Goal: Task Accomplishment & Management: Use online tool/utility

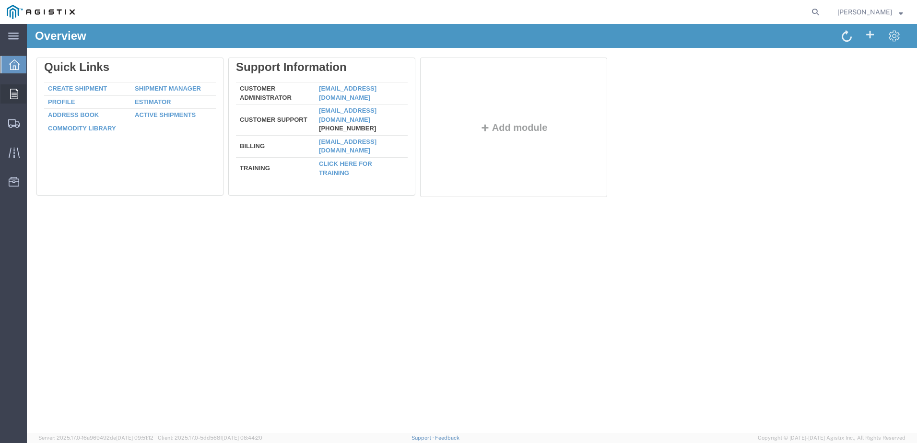
click at [16, 96] on icon at bounding box center [14, 94] width 8 height 11
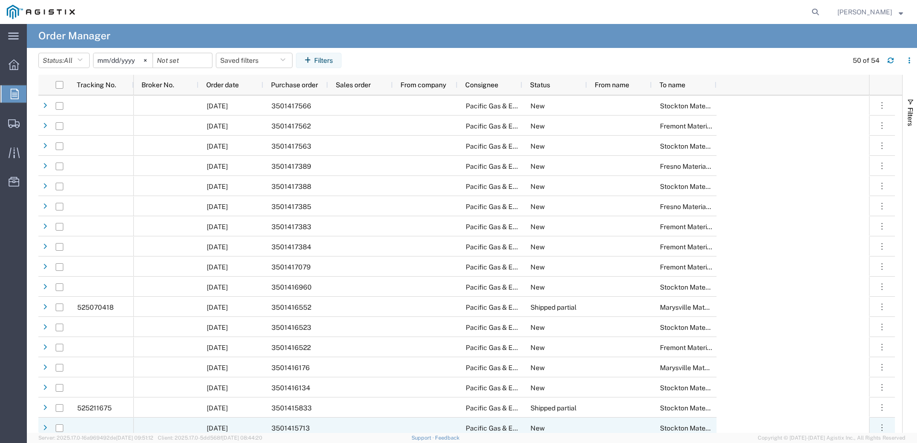
click at [303, 427] on span "3501415713" at bounding box center [290, 428] width 38 height 8
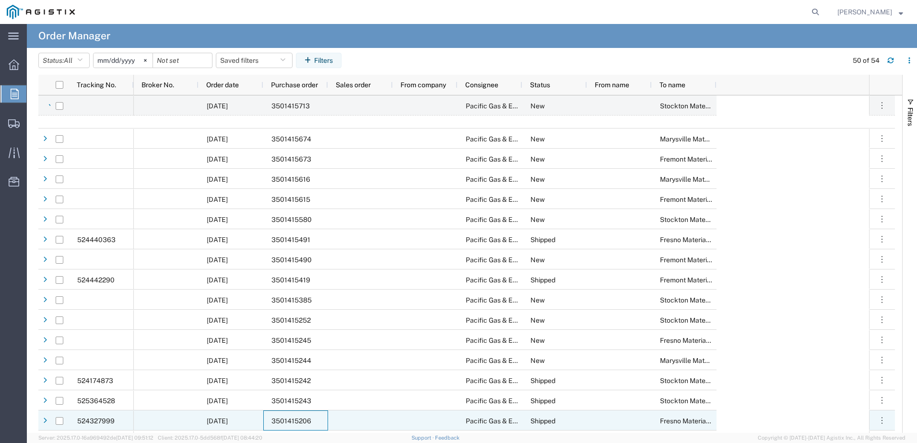
click at [303, 416] on div "3501415206" at bounding box center [295, 420] width 65 height 20
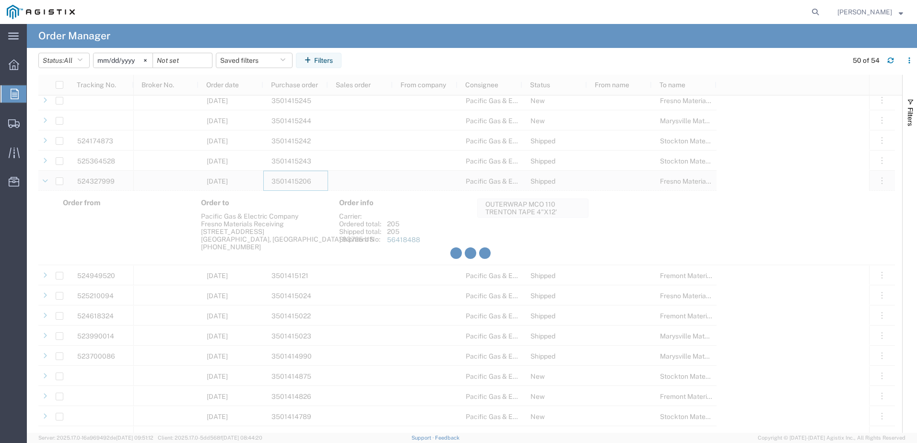
scroll to position [671, 0]
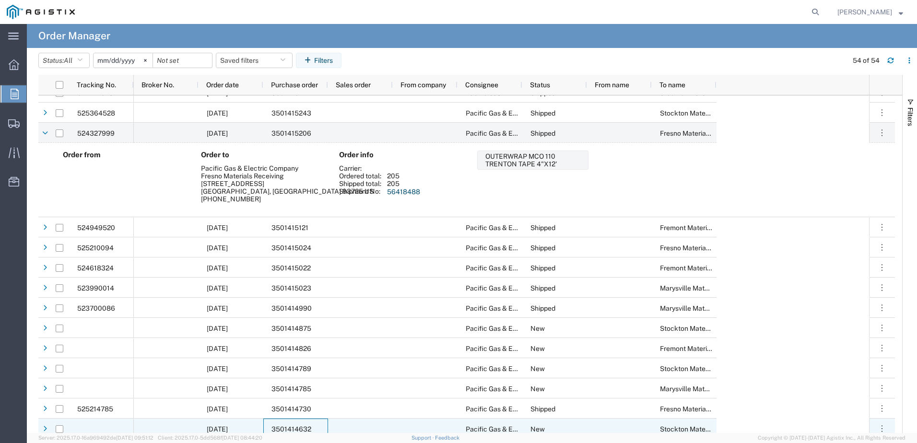
click at [292, 426] on span "3501414632" at bounding box center [291, 429] width 40 height 8
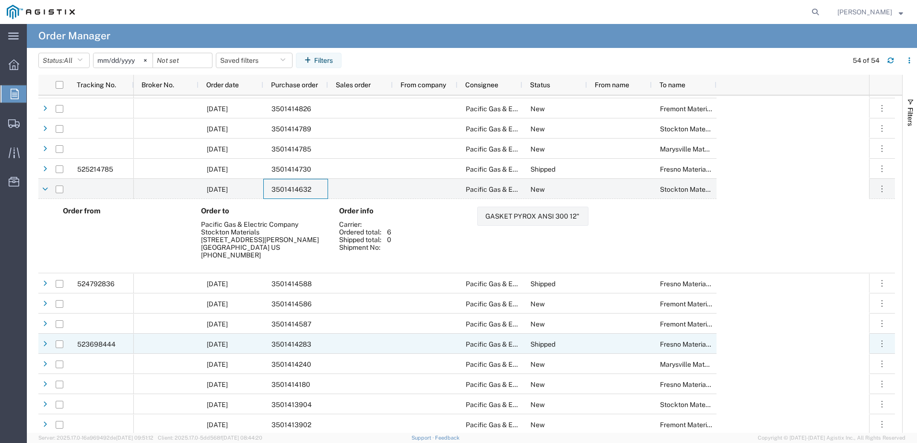
scroll to position [970, 0]
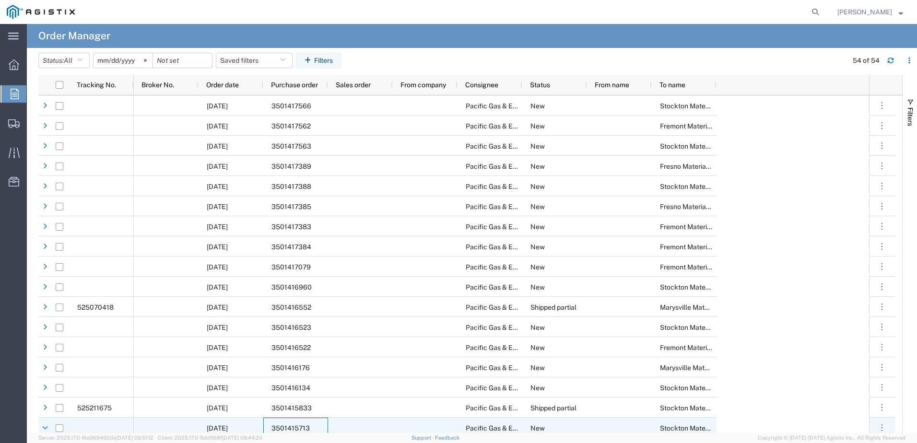
click at [298, 426] on span "3501415713" at bounding box center [290, 428] width 38 height 8
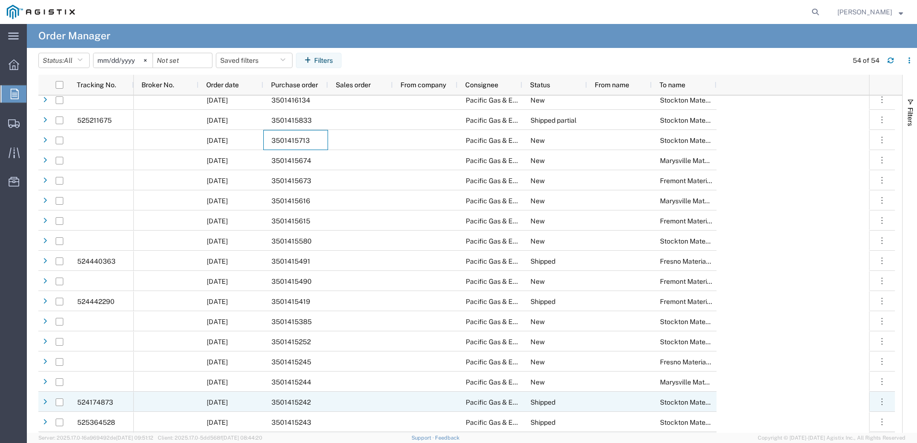
scroll to position [288, 0]
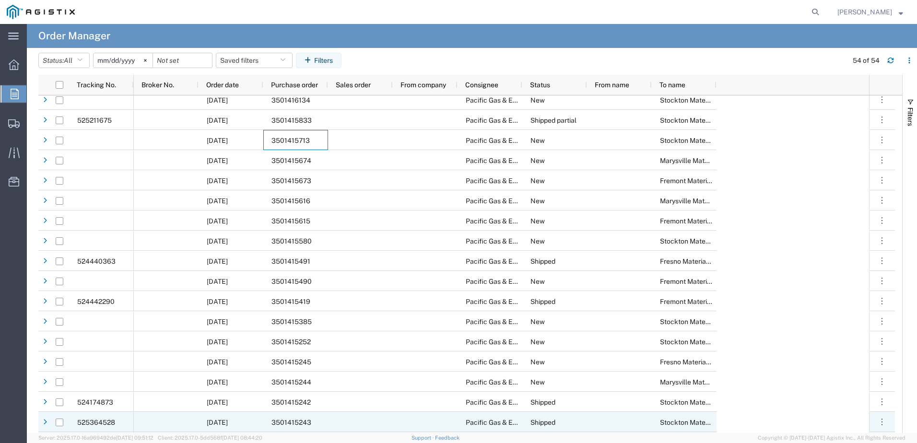
click at [286, 421] on span "3501415243" at bounding box center [291, 423] width 40 height 8
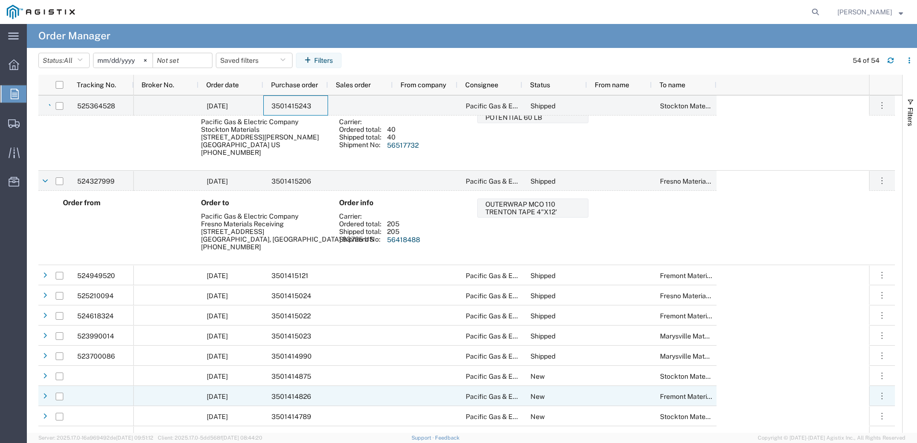
scroll to position [623, 0]
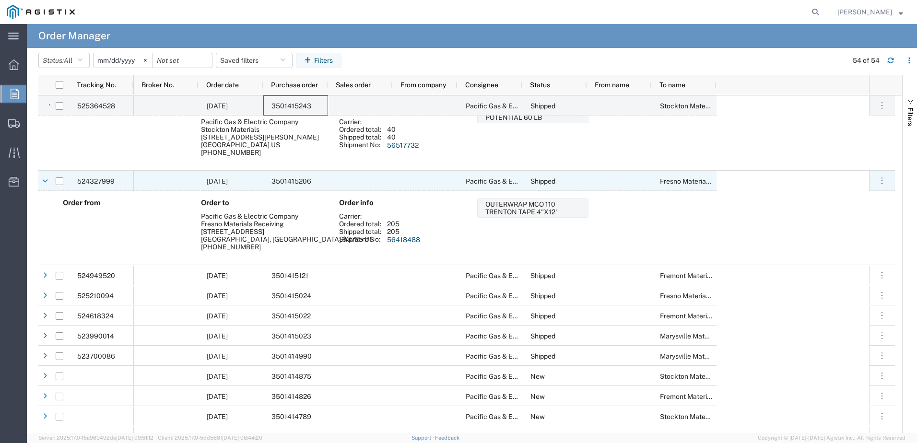
click at [293, 181] on span "3501415206" at bounding box center [291, 181] width 40 height 8
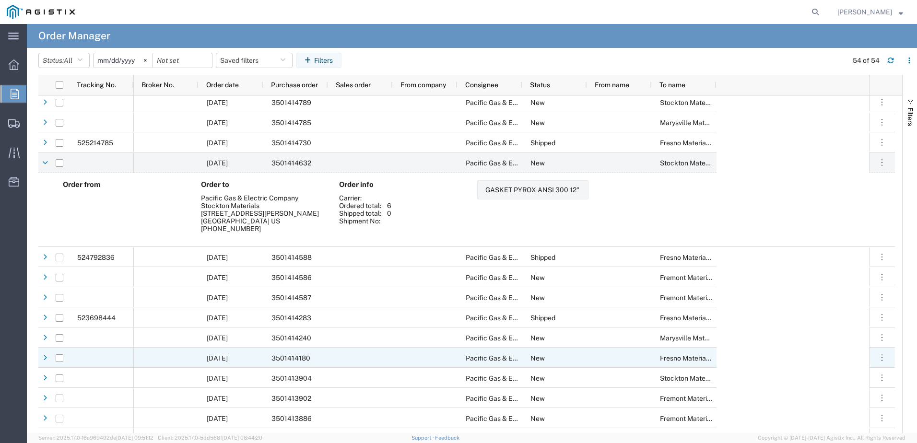
scroll to position [891, 0]
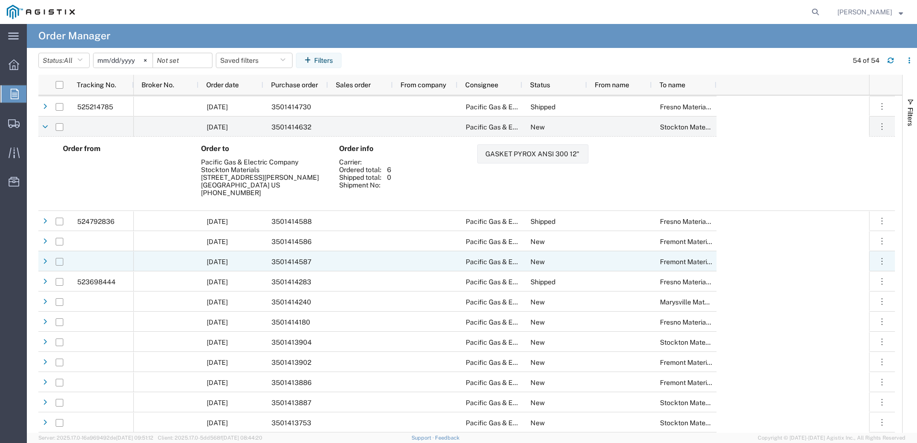
click at [59, 264] on input "Press Space to toggle row selection (unchecked)" at bounding box center [60, 262] width 8 height 8
checkbox input "true"
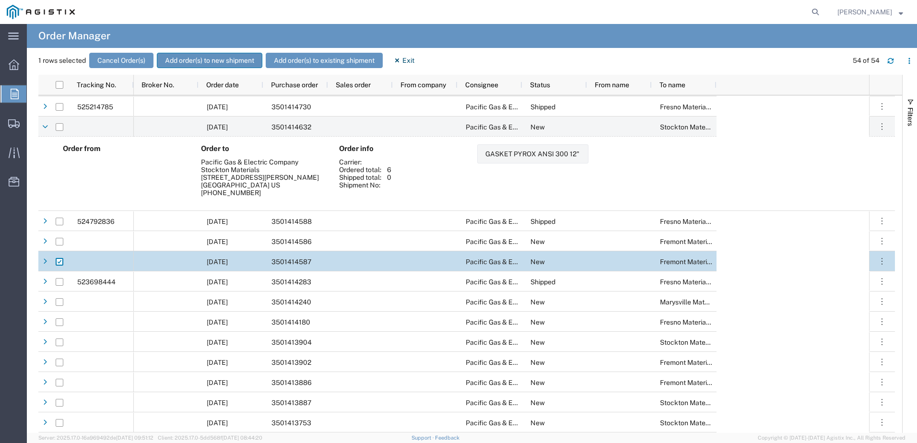
click at [198, 58] on button "Add order(s) to new shipment" at bounding box center [209, 60] width 105 height 15
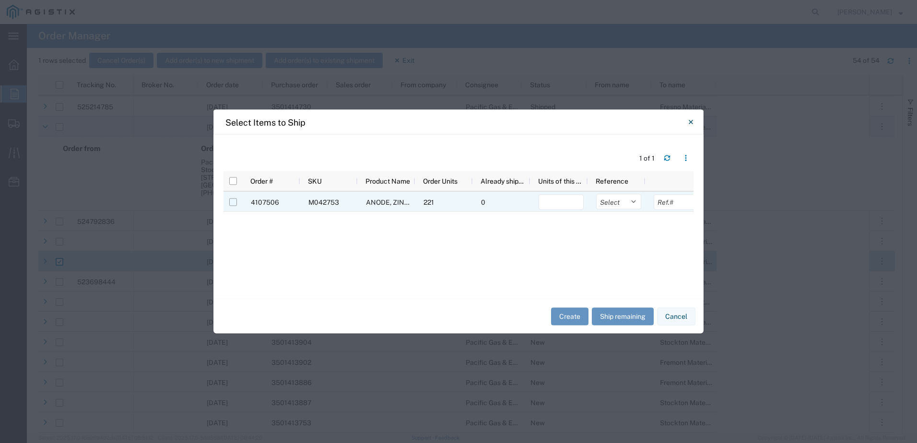
click at [233, 201] on input "Press Space to toggle row selection (unchecked)" at bounding box center [233, 203] width 8 height 8
checkbox input "true"
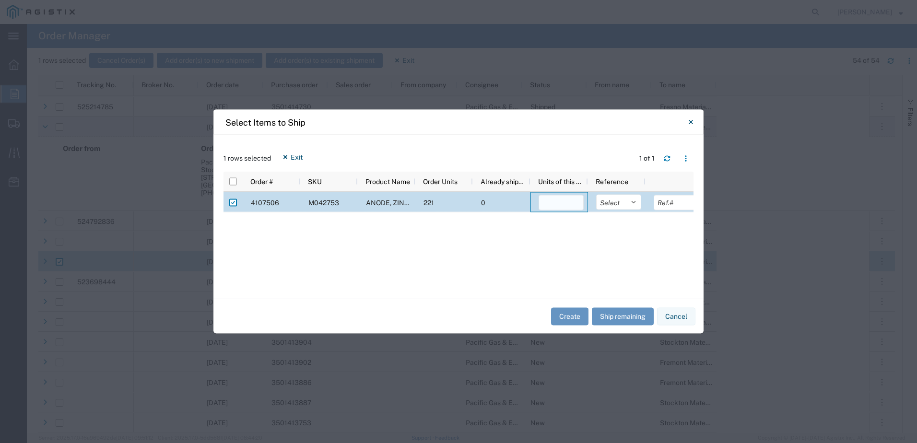
click at [556, 201] on input "number" at bounding box center [560, 202] width 45 height 15
type input "221"
click at [633, 203] on select "Select Purchase Order Delivery Number" at bounding box center [618, 202] width 45 height 15
select select "PURCHORD"
click at [596, 195] on select "Select Purchase Order Delivery Number" at bounding box center [618, 202] width 45 height 15
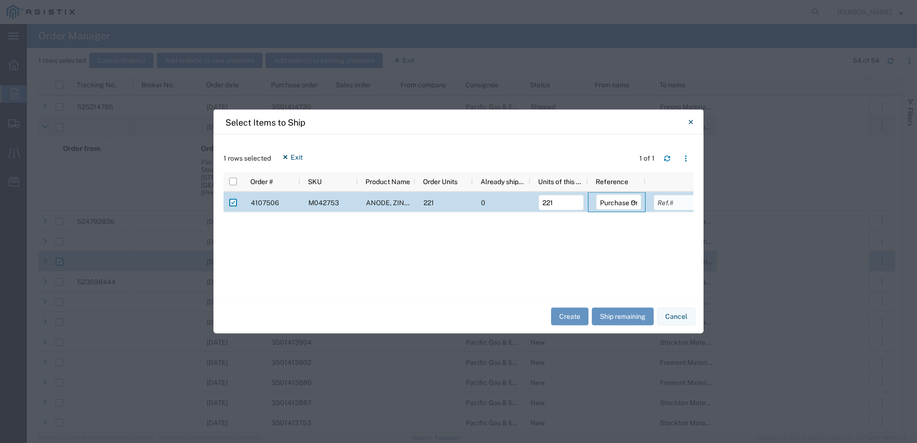
click at [676, 203] on input "text" at bounding box center [676, 202] width 45 height 15
type input "350141487"
click at [573, 316] on button "Create" at bounding box center [569, 316] width 37 height 18
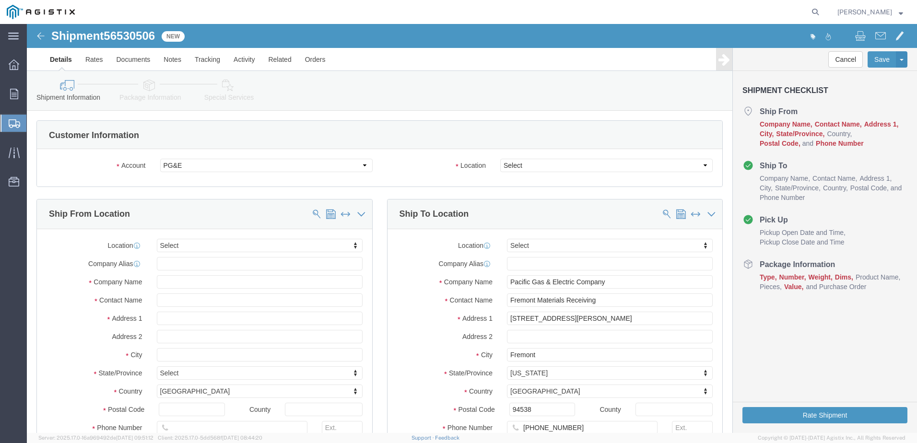
select select
click select "Select All Others [GEOGRAPHIC_DATA] [GEOGRAPHIC_DATA] [GEOGRAPHIC_DATA] [GEOGRA…"
select select "19740"
click select "Select All Others [GEOGRAPHIC_DATA] [GEOGRAPHIC_DATA] [GEOGRAPHIC_DATA] [GEOGRA…"
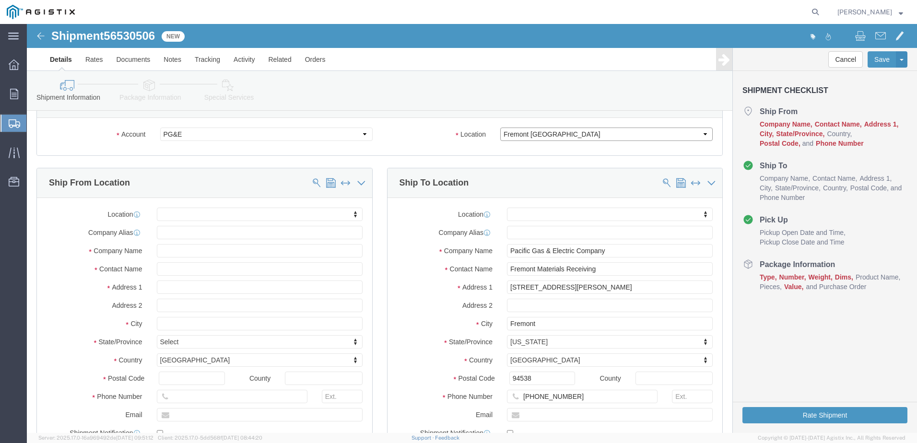
scroll to position [48, 0]
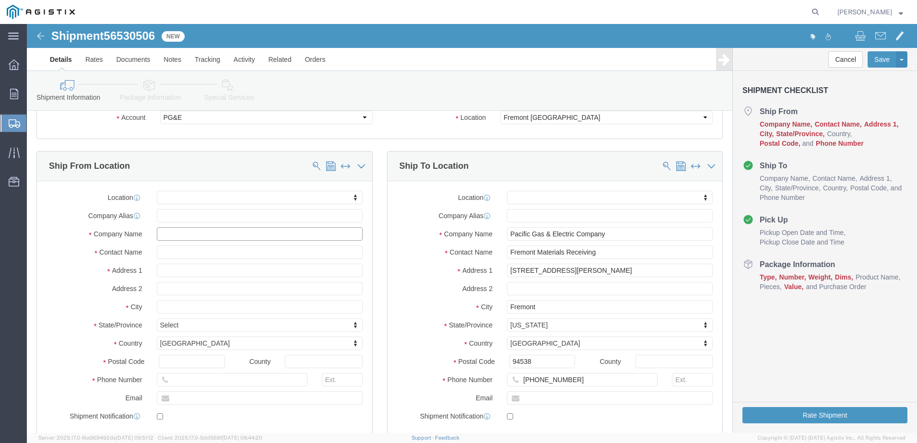
click input "text"
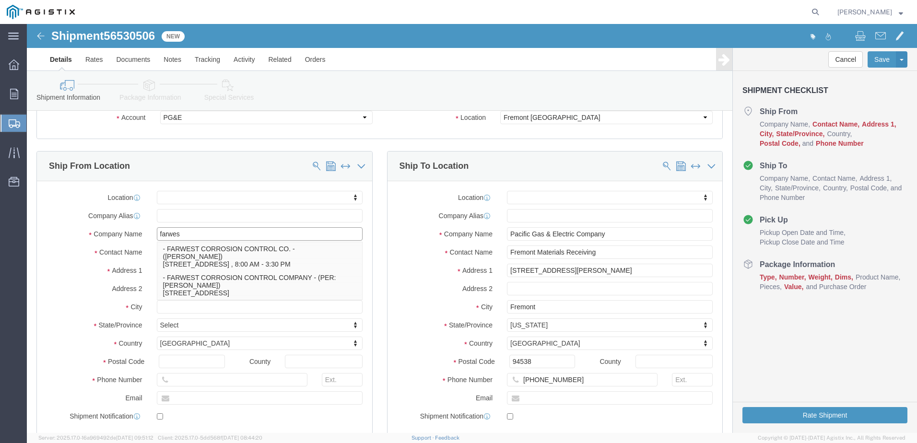
type input "farwest"
click p "- FARWEST CORROSION CONTROL CO. - ([PERSON_NAME]) [STREET_ADDRESS] , 8:00 AM - …"
select select
type input "[STREET_ADDRESS]"
type input "90241"
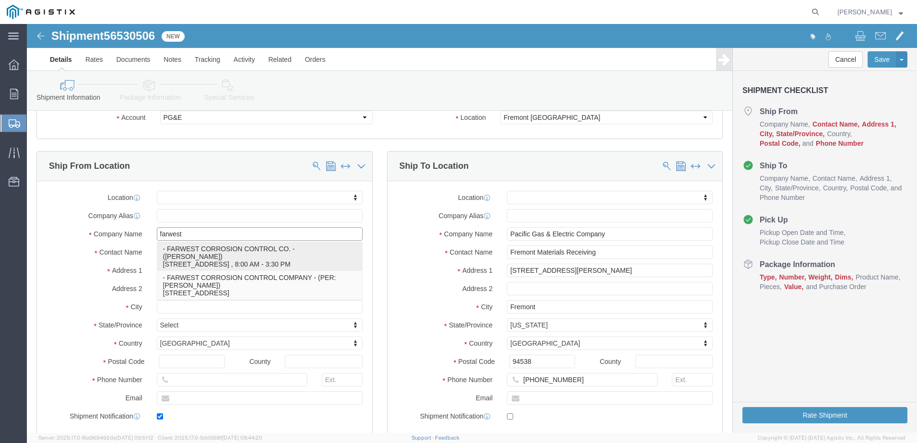
type input "[PHONE_NUMBER]"
type input "[EMAIL_ADDRESS][DOMAIN_NAME]"
checkbox input "true"
type input "FARWEST CORROSION CONTROL CO."
type input "[PERSON_NAME]"
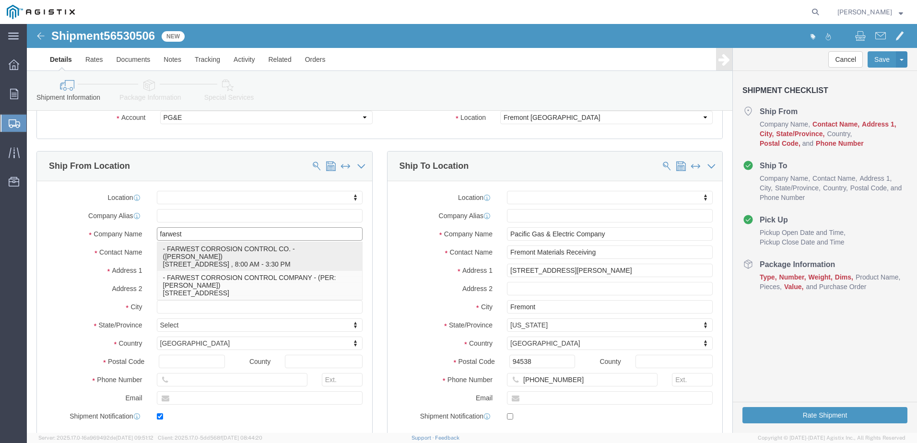
type input "[PERSON_NAME]"
select select "CA"
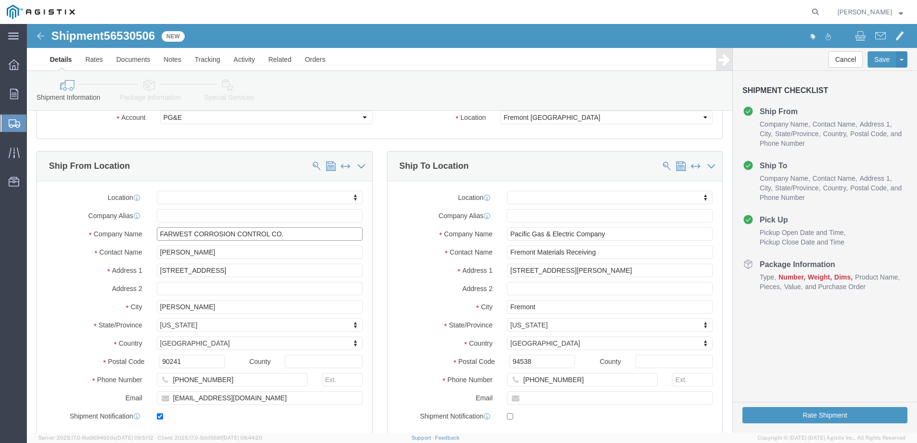
type input "FARWEST CORROSION CONTROL CO."
drag, startPoint x: 166, startPoint y: 227, endPoint x: 132, endPoint y: 227, distance: 33.6
click input "[PERSON_NAME]"
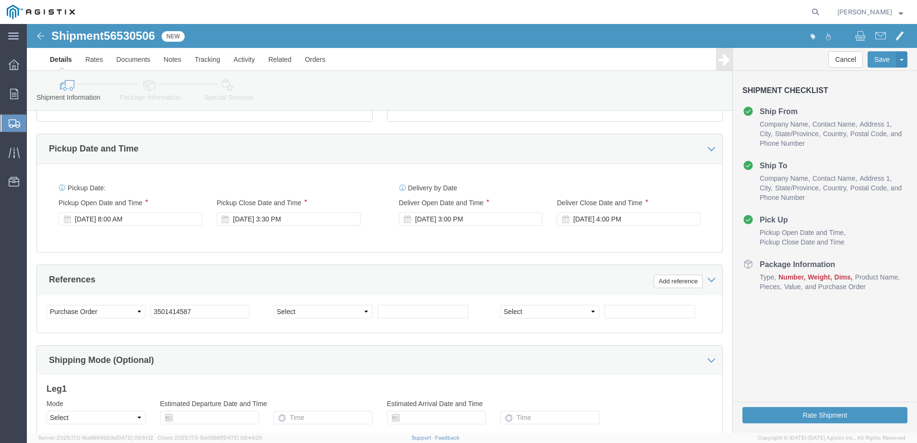
scroll to position [384, 0]
type input "[PERSON_NAME]"
click div "[DATE] 8:00 AM"
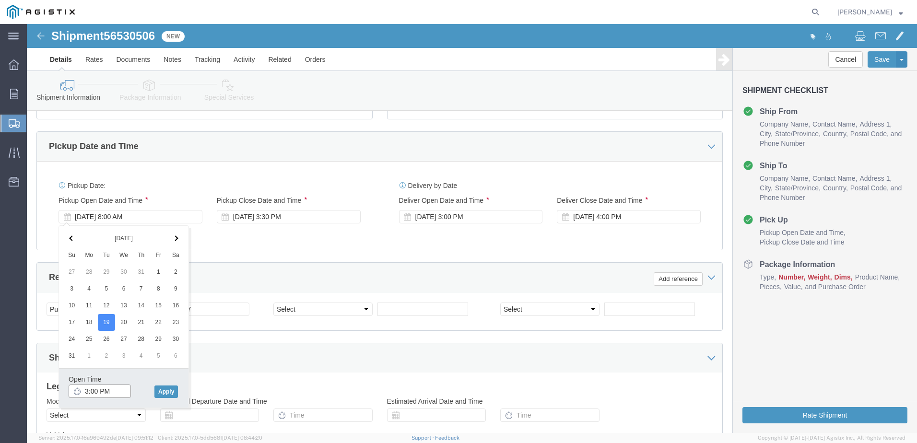
click input "3:00 PM"
click input "7:00 PM"
type input "7:00 AM"
click button "Apply"
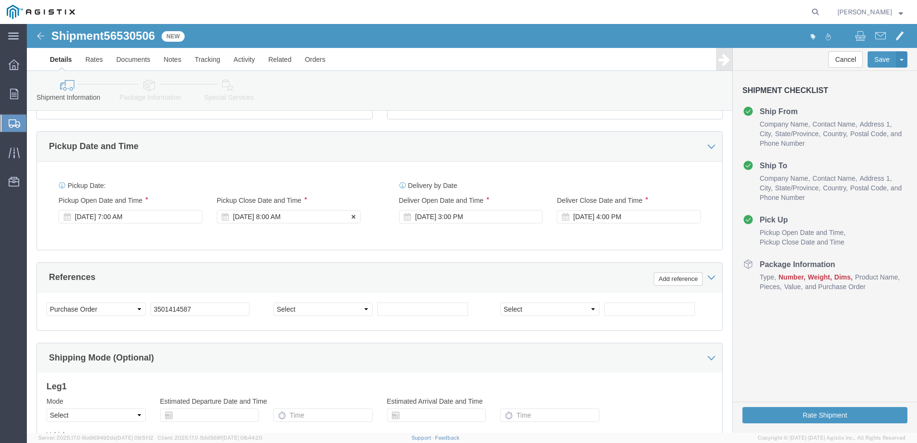
click div "[DATE] 8:00 AM"
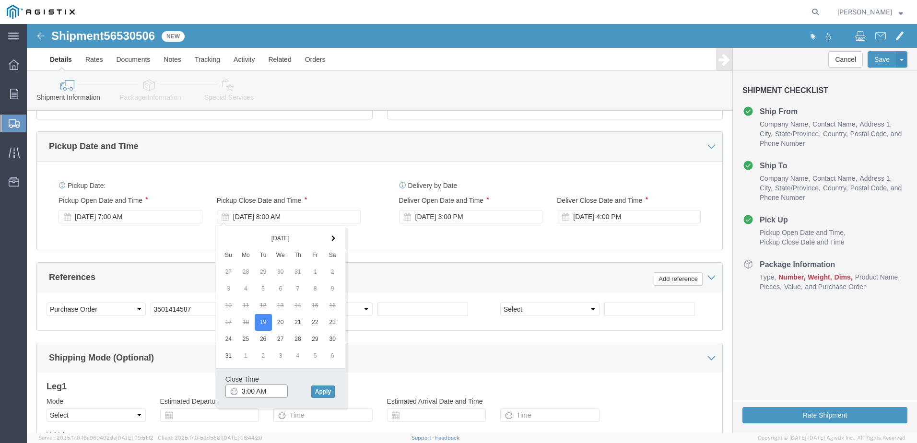
click input "3:00 AM"
click input "3:30 AM"
type input "3:30 PM"
click button "Apply"
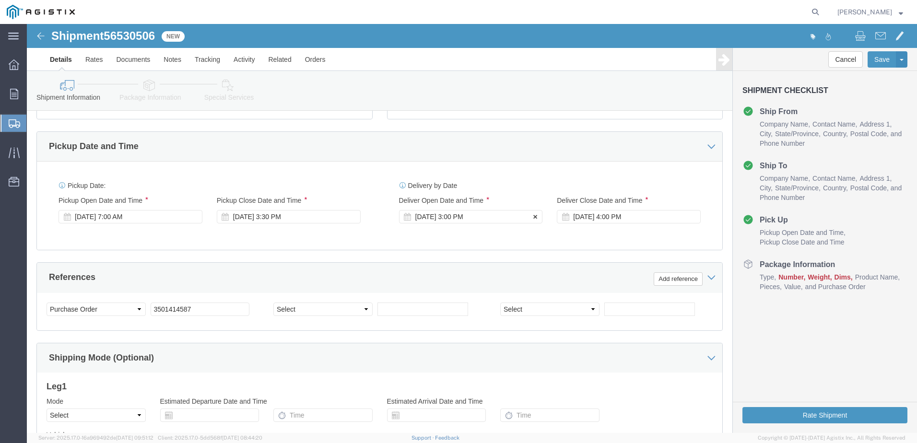
click div "[DATE] 3:00 PM"
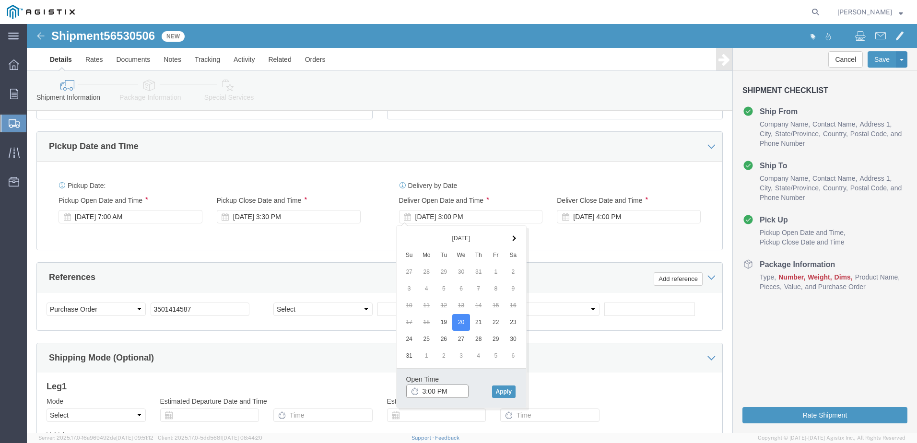
click input "3:00 PM"
click input "8:00 PM"
type input "8:00 AM"
click button "Apply"
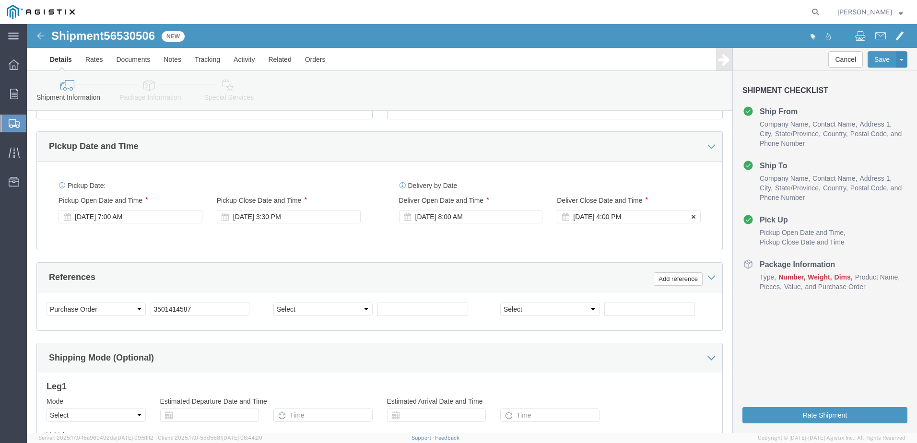
click div "[DATE] 4:00 PM"
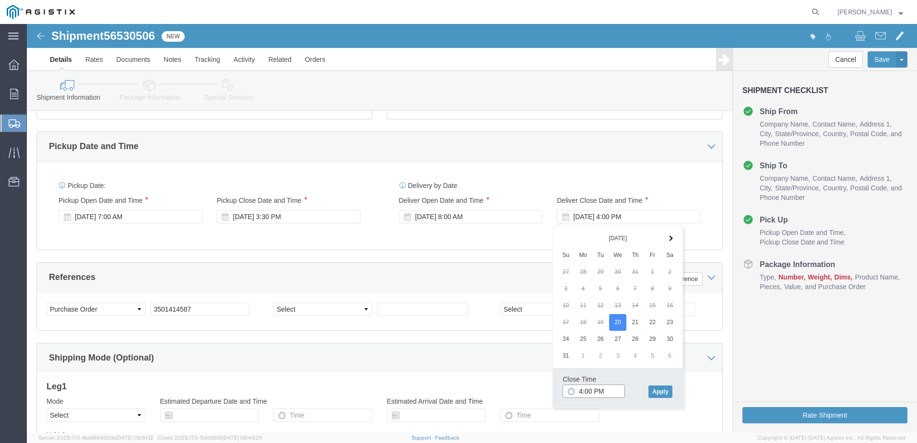
click input "4:00 PM"
click input "2:00 PM"
type input "2:30 PM"
click button "Apply"
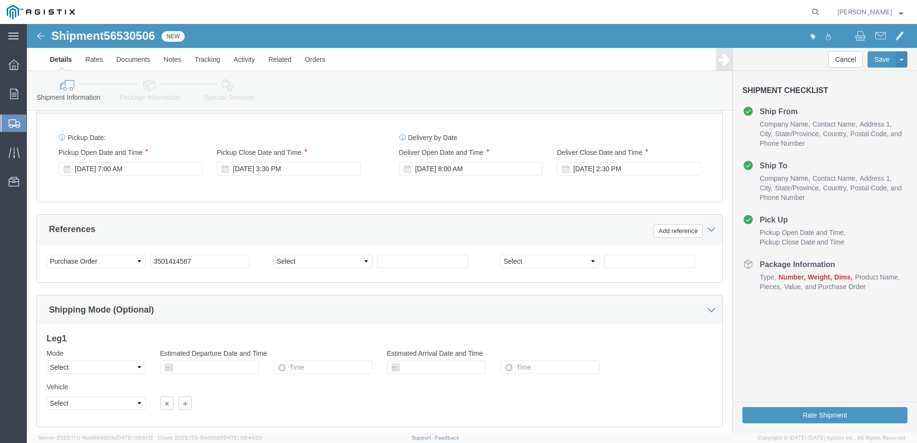
scroll to position [479, 0]
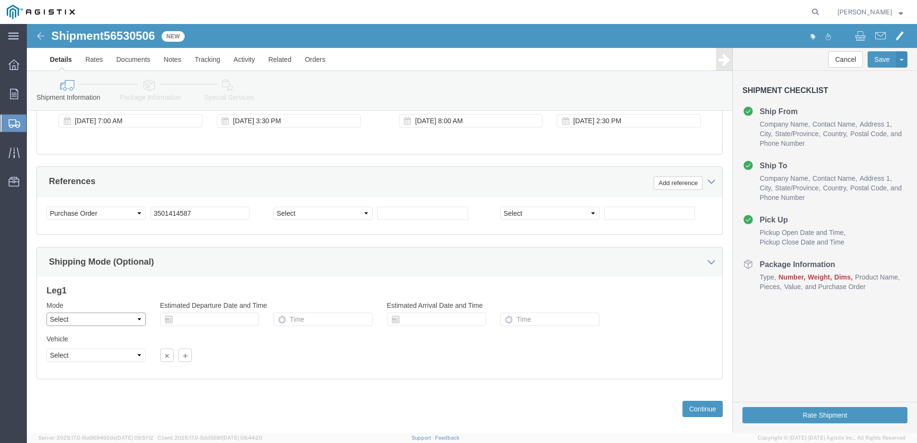
click select "Select Air Less than Truckload Multi-Leg Ocean Freight Rail Small Parcel Truckl…"
select select "LTL"
click select "Select Air Less than Truckload Multi-Leg Ocean Freight Rail Small Parcel Truckl…"
click button "Continue"
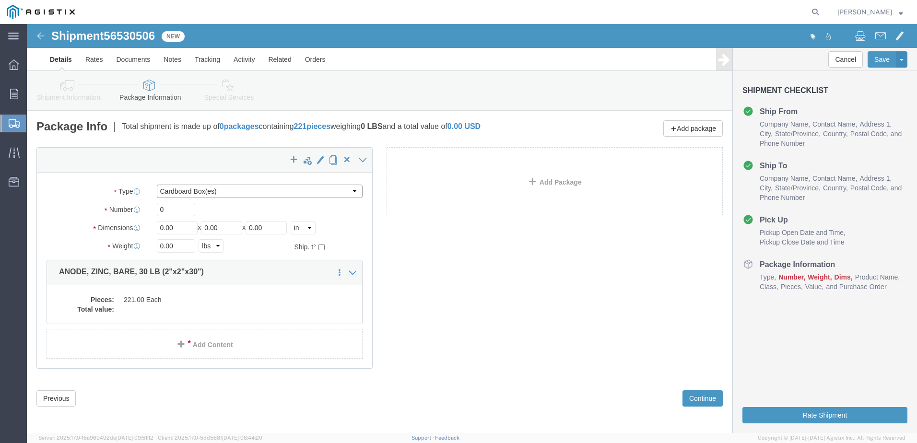
click select "Select Bulk Bundle(s) Cardboard Box(es) Carton(s) Crate(s) Drum(s) (Fiberboard)…"
select select "PSNS"
click select "Select Bulk Bundle(s) Cardboard Box(es) Carton(s) Crate(s) Drum(s) (Fiberboard)…"
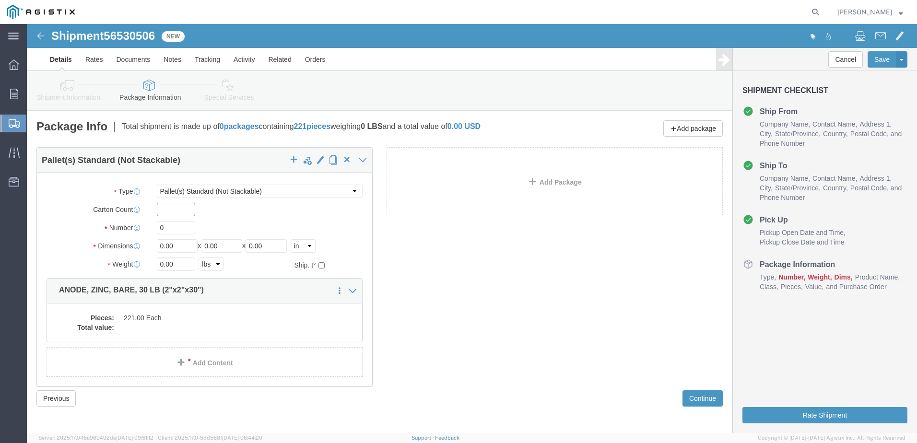
click input "text"
type input "1"
click input "0"
type input "1"
drag, startPoint x: 153, startPoint y: 221, endPoint x: 126, endPoint y: 223, distance: 27.5
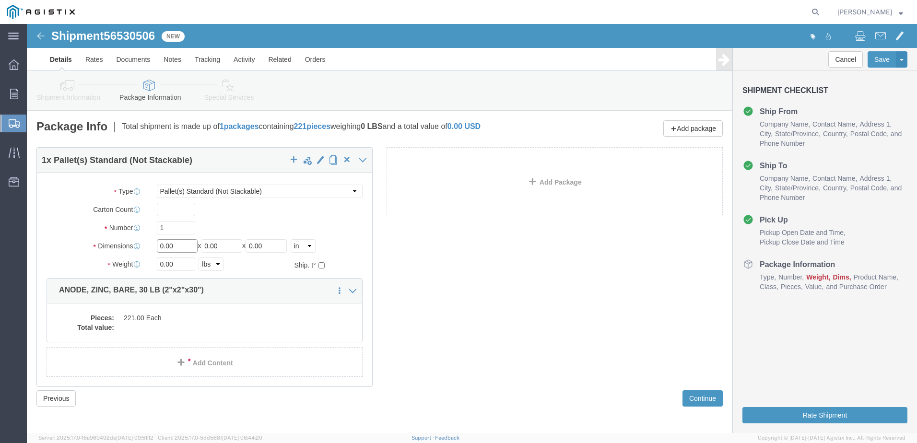
click div "Length 0.00 x Width 0.00 x Height 0.00 Select cm ft in"
type input "46"
type input "24"
drag, startPoint x: 152, startPoint y: 240, endPoint x: 123, endPoint y: 240, distance: 29.7
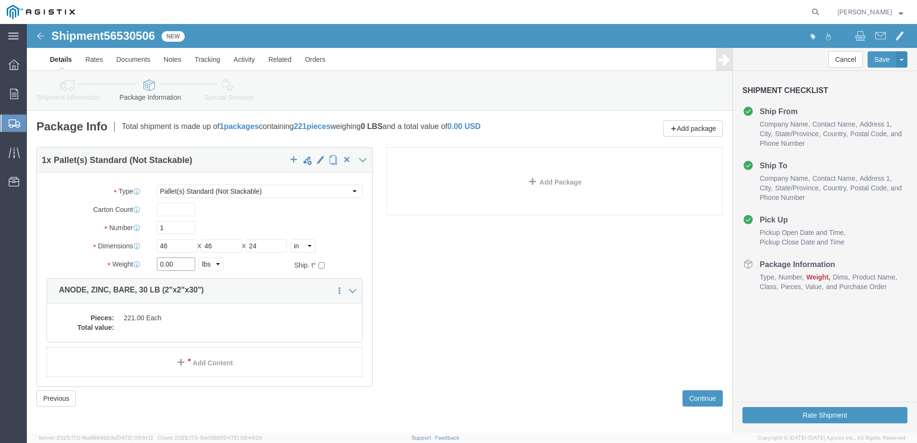
click div "0.00 Select kgs lbs"
type input "6930"
click input "1"
type input "3"
click dd "221.00 Each"
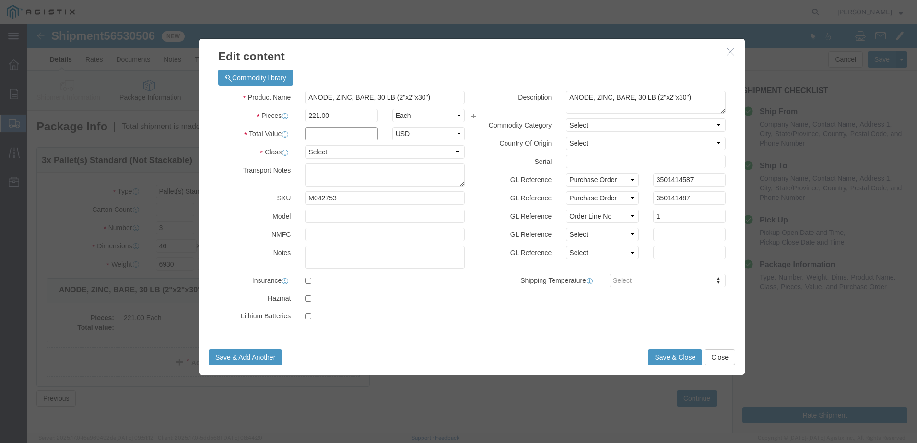
click input "text"
type input "27,625"
click select "Select 50 55 60 65 70 85 92.5 100 125 175 250 300 400"
select select "55"
click select "Select 50 55 60 65 70 85 92.5 100 125 175 250 300 400"
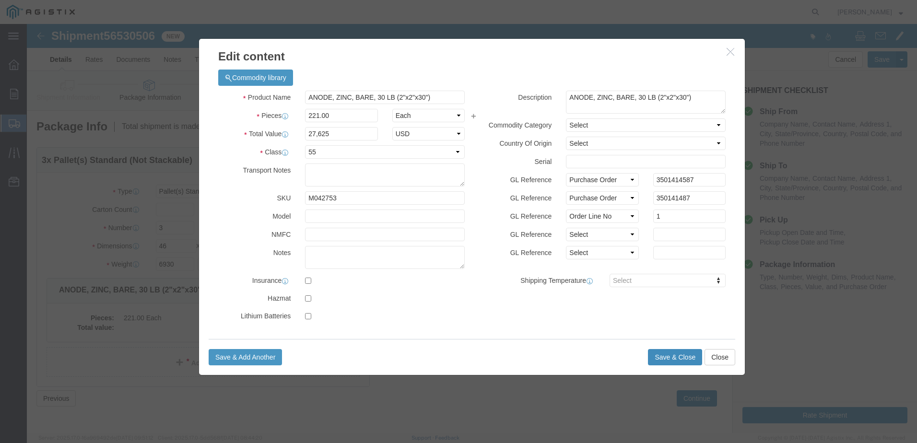
click button "Save & Close"
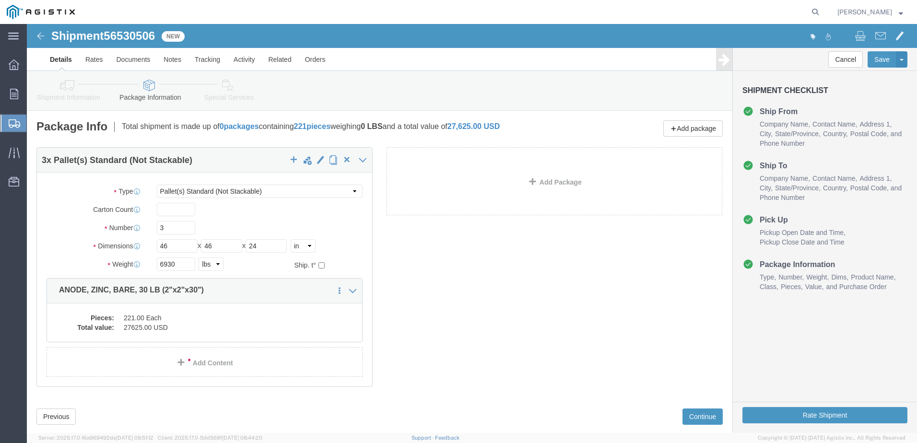
click icon
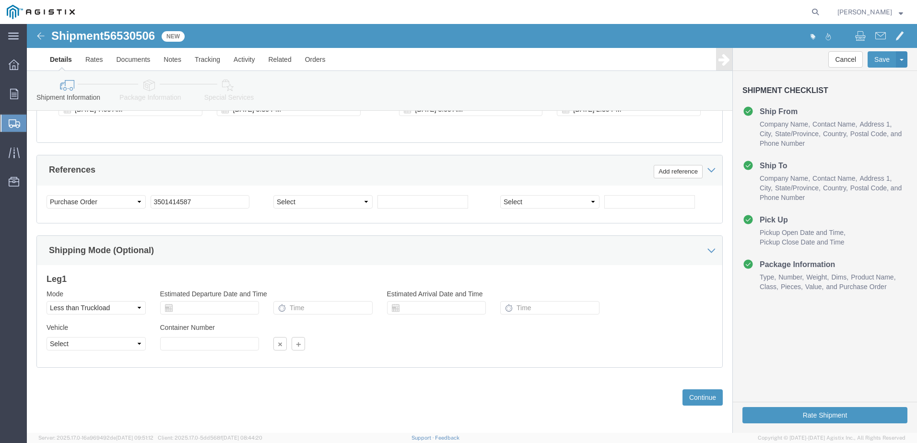
scroll to position [493, 0]
click button "Continue"
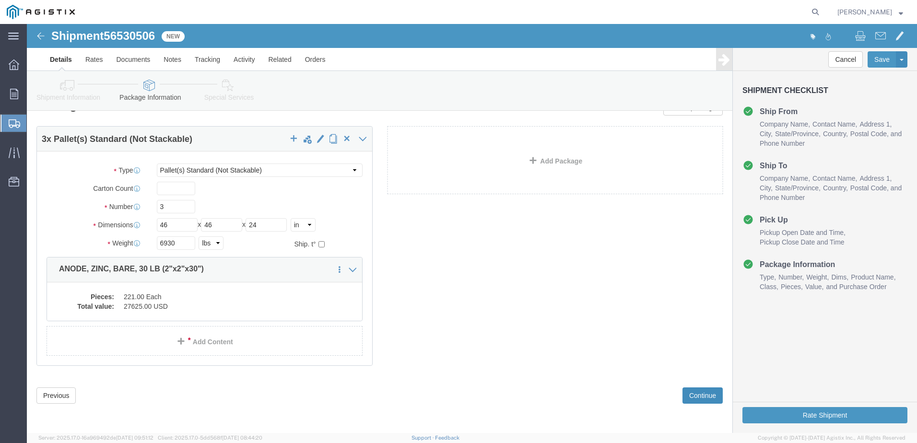
scroll to position [21, 0]
click button "Continue"
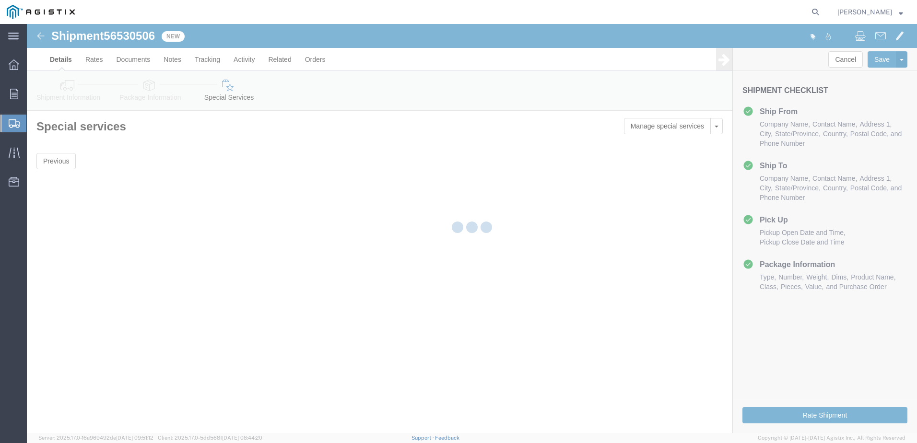
scroll to position [0, 0]
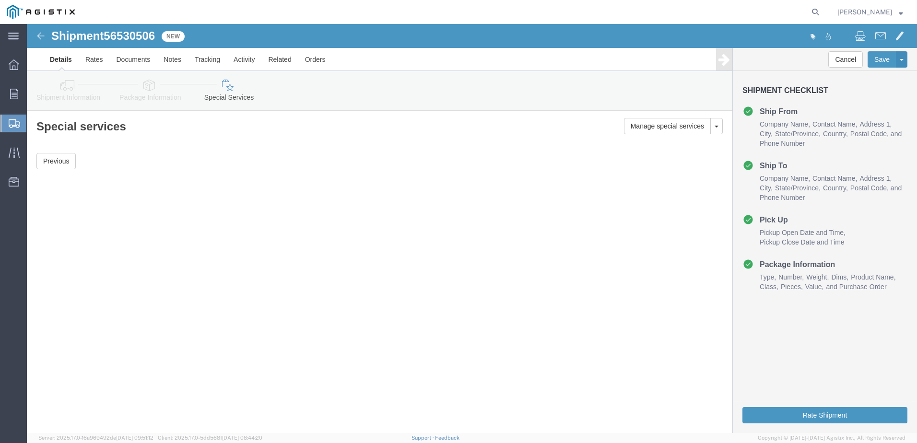
click link "Details"
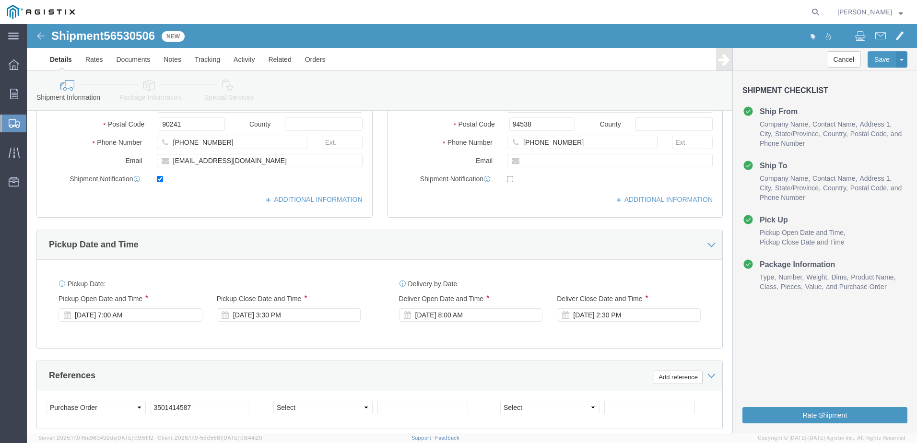
scroll to position [288, 0]
click div "[DATE] 7:00 AM"
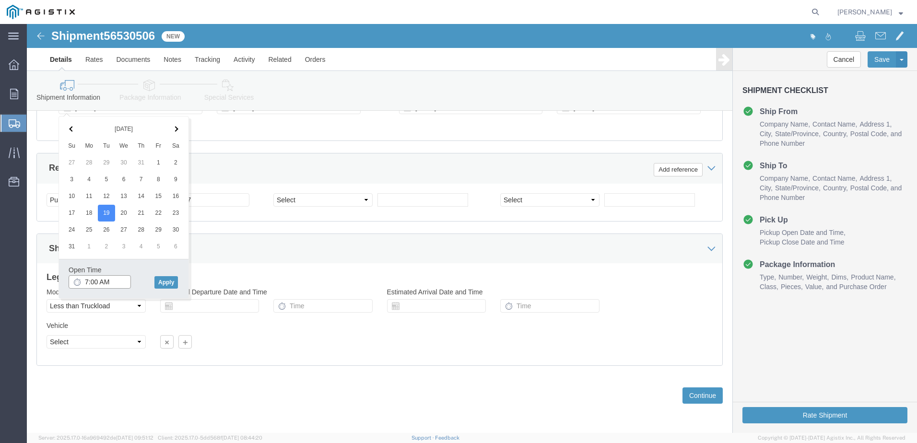
click input "7:00 AM"
click button "Apply"
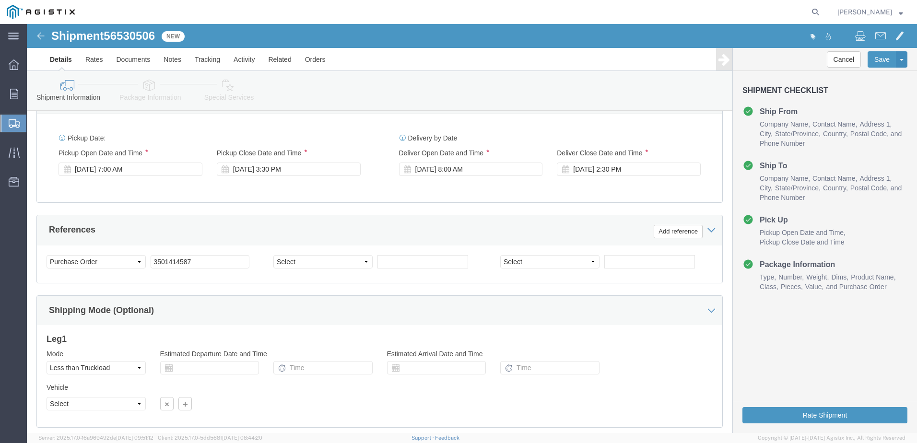
scroll to position [445, 0]
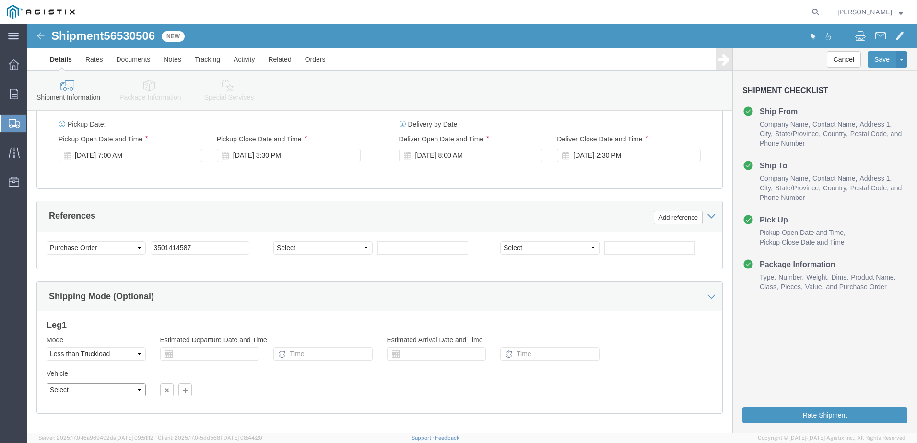
click select "Select Straight Truck"
click div "Vehicle Select Straight Truck Size Select 20 Feet 35 Feet 48 Feet 53 Feet Conta…"
click select "Select Straight Truck"
select select "STTR"
click select "Select Straight Truck"
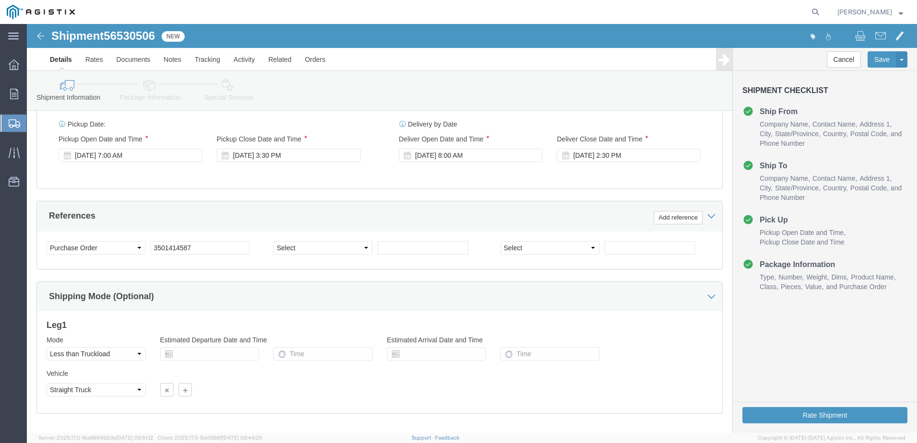
click div "Vehicle Select Straight Truck Size Select 48 Feet 20 Feet 35 Feet 53 Feet Conta…"
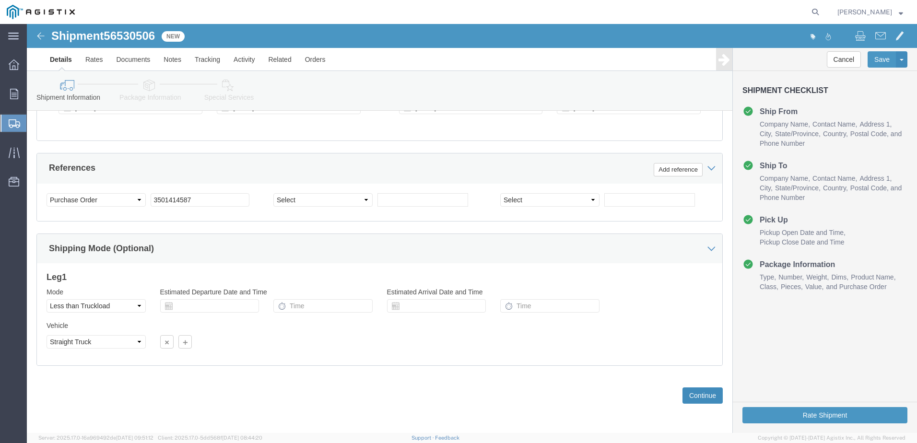
click button "Continue"
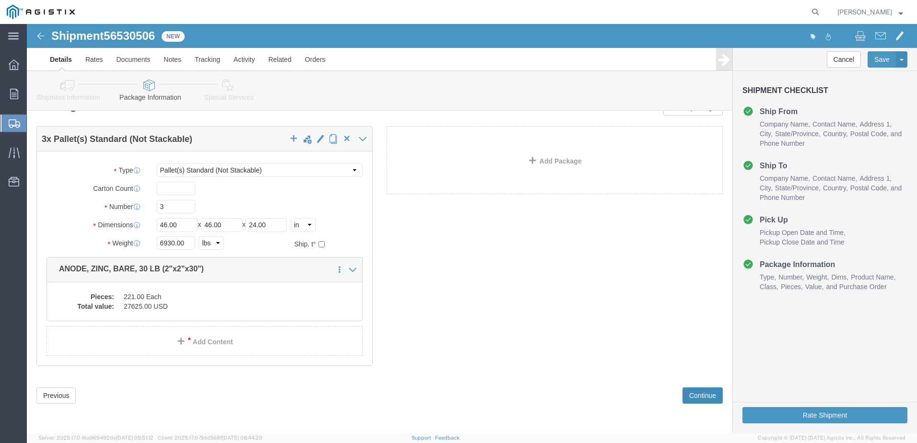
scroll to position [0, 0]
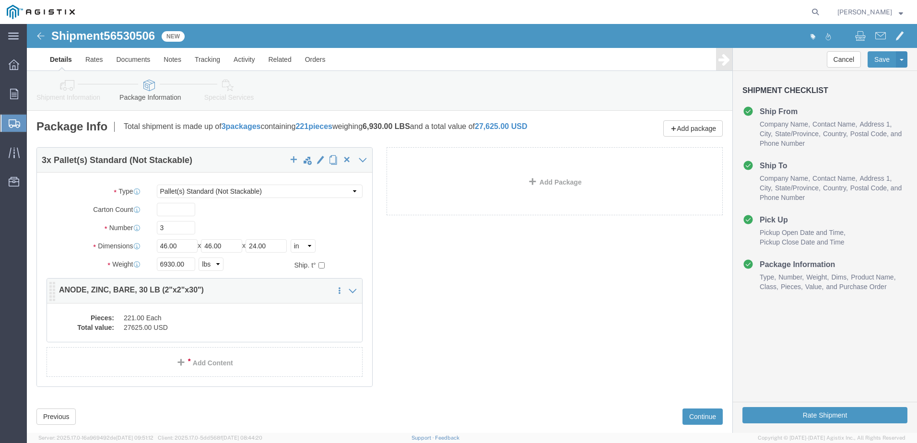
click dd "27625.00 USD"
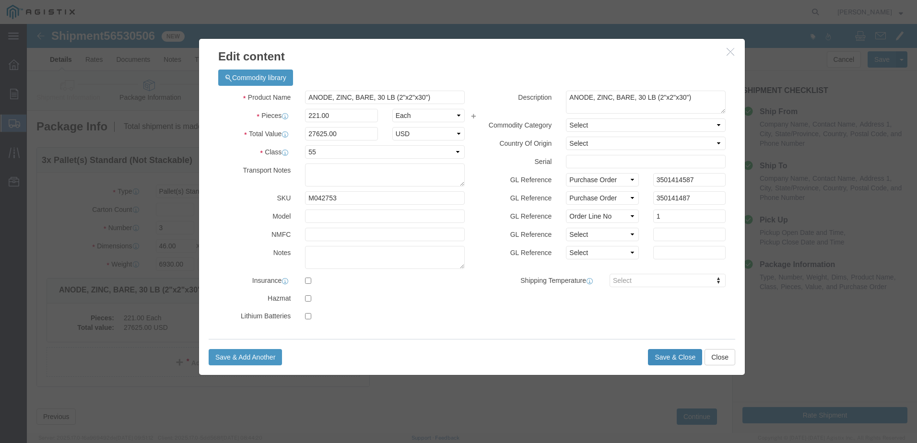
click button "Save & Close"
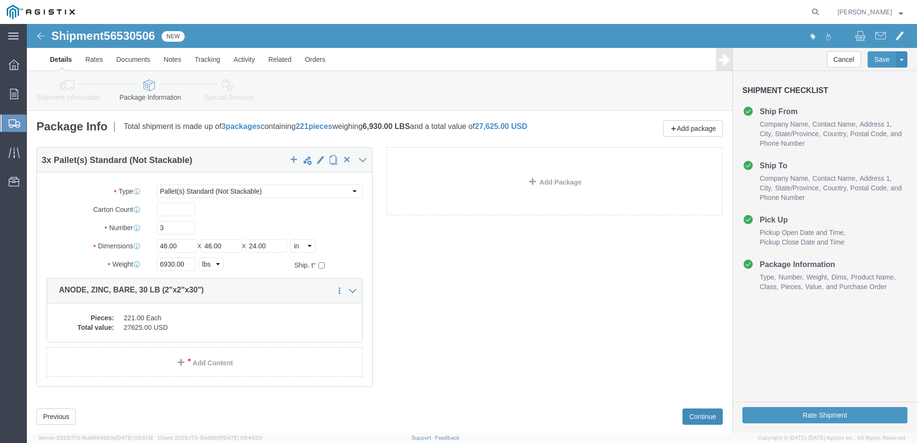
click button "Continue"
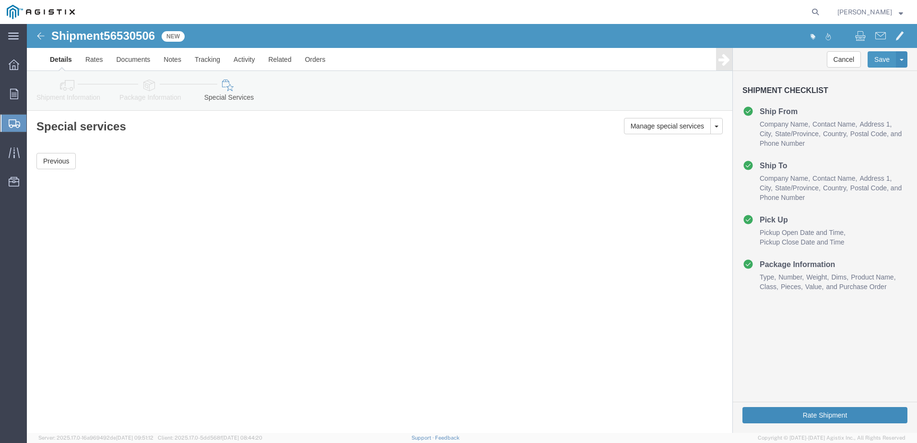
click button "Rate Shipment"
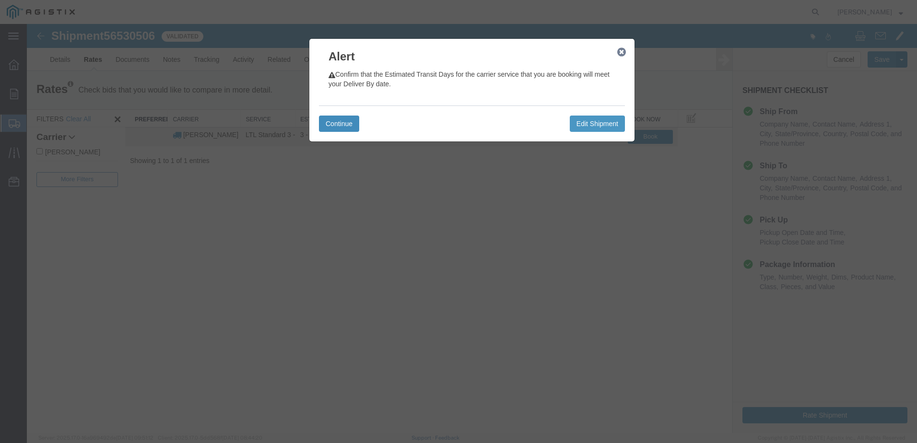
click at [339, 127] on button "Continue" at bounding box center [339, 124] width 40 height 16
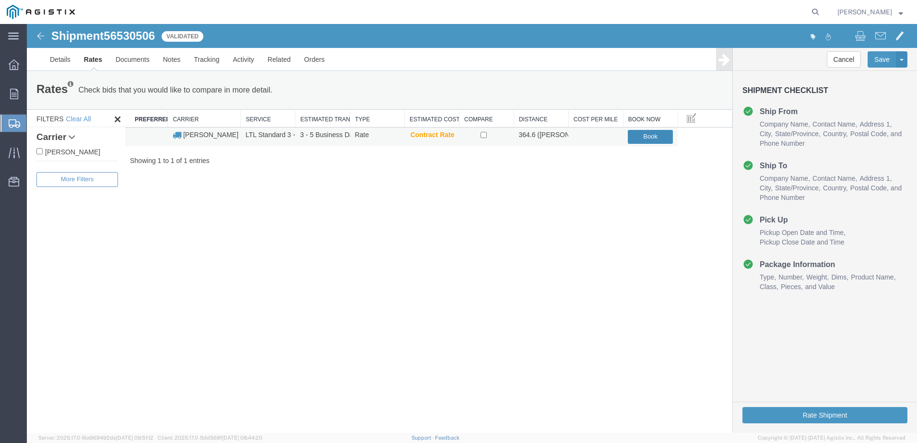
click at [663, 141] on button "Book" at bounding box center [650, 137] width 45 height 14
